Goal: Find specific page/section

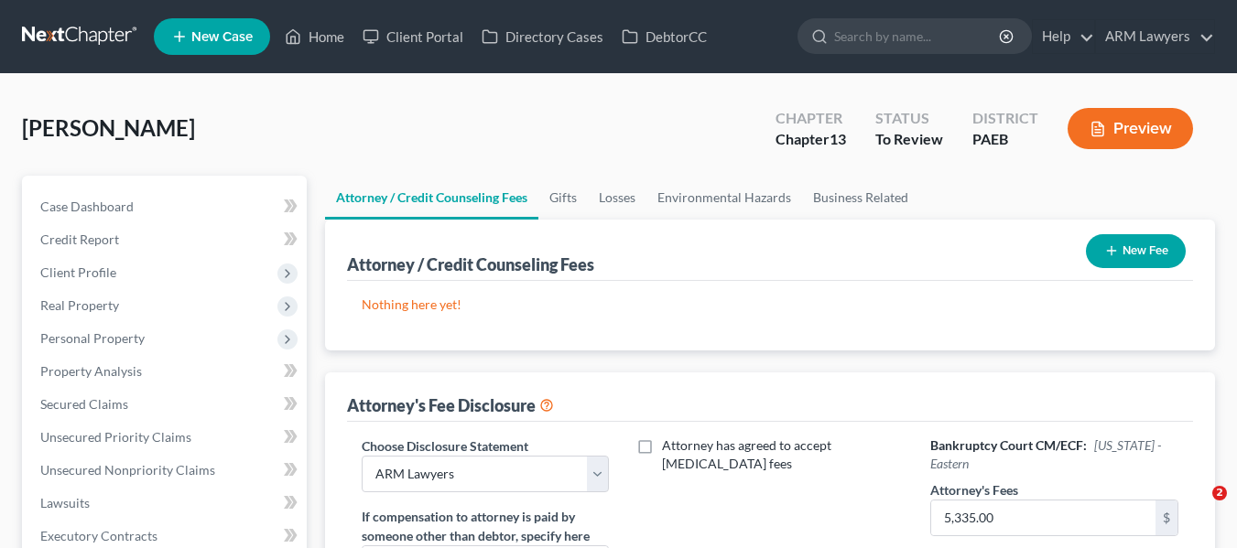
select select "0"
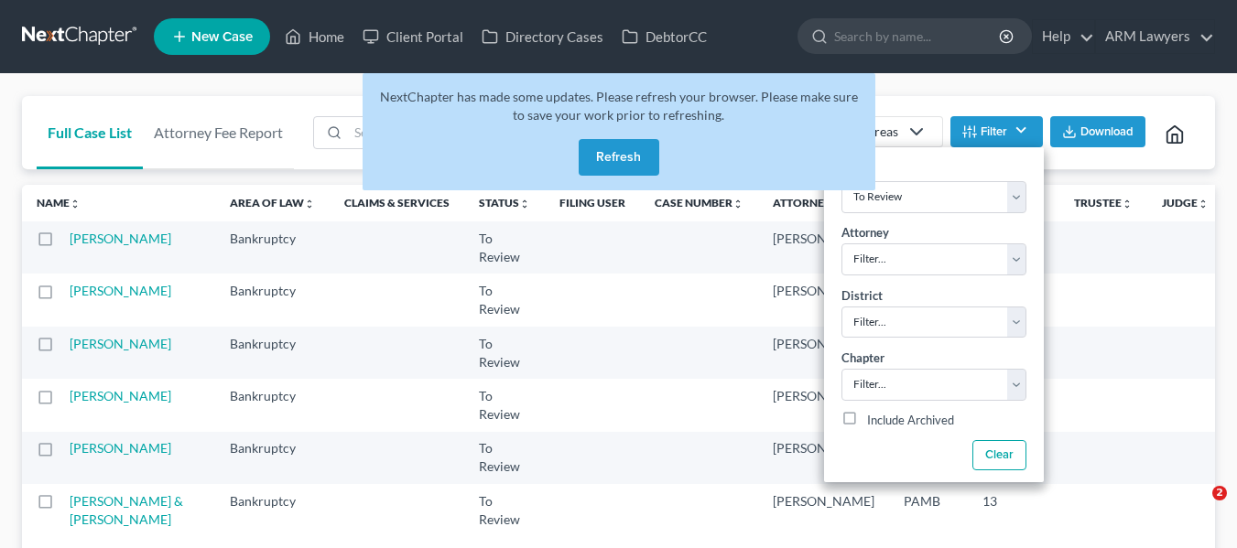
select select "21"
click at [612, 151] on button "Refresh" at bounding box center [619, 157] width 81 height 37
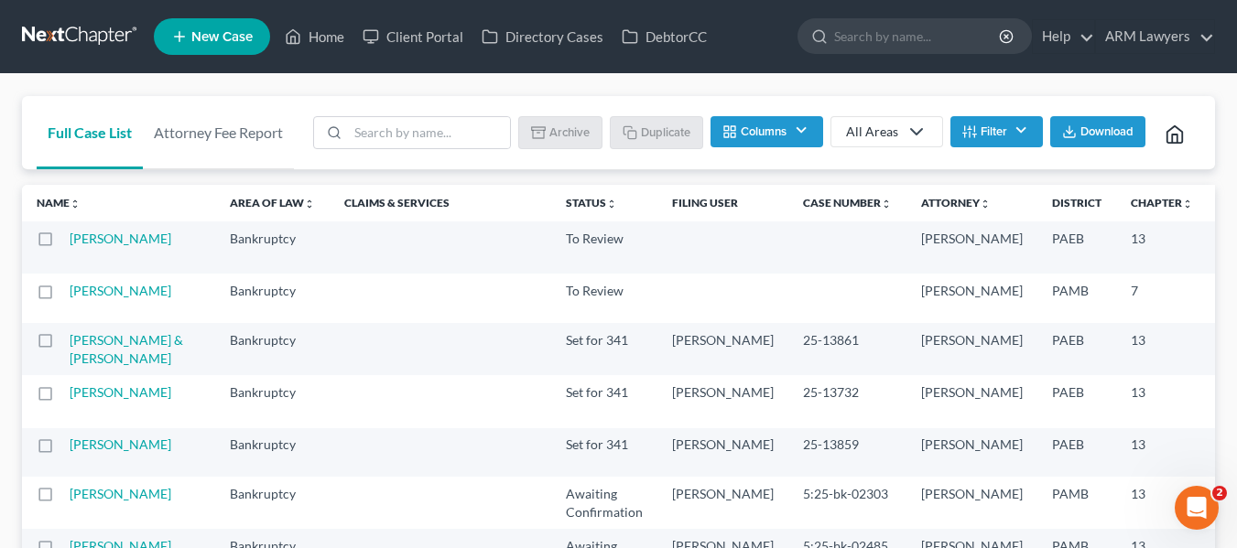
click at [986, 138] on button "Filter" at bounding box center [996, 131] width 92 height 31
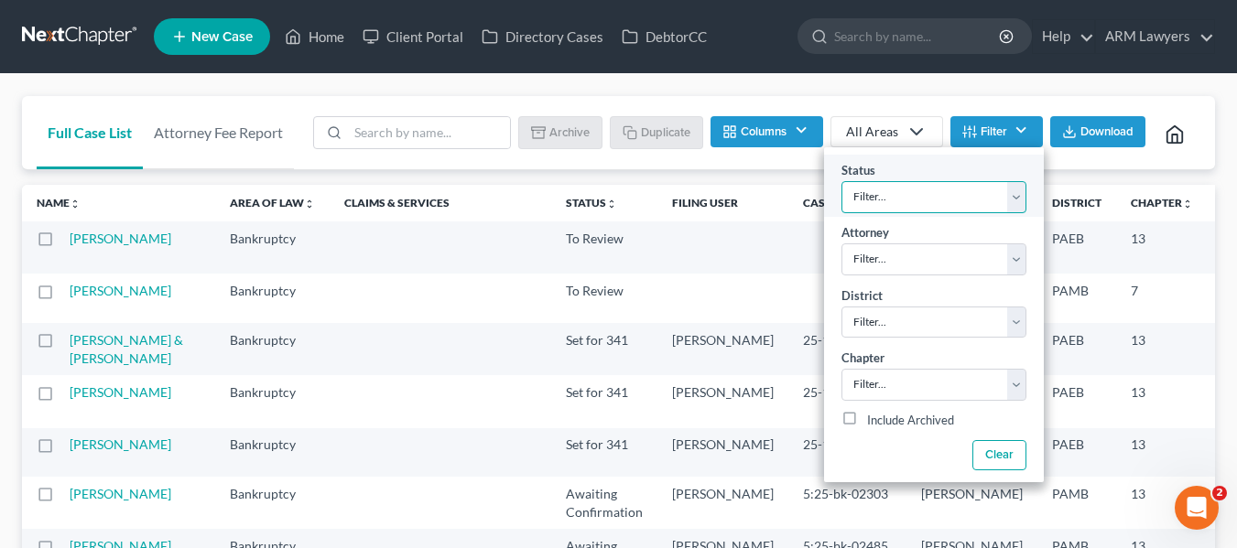
click at [921, 192] on select "Filter... Answer Due Awaiting Confirmation Awaiting Discharge Confirmed Could N…" at bounding box center [933, 197] width 185 height 32
